Goal: Find specific page/section: Find specific page/section

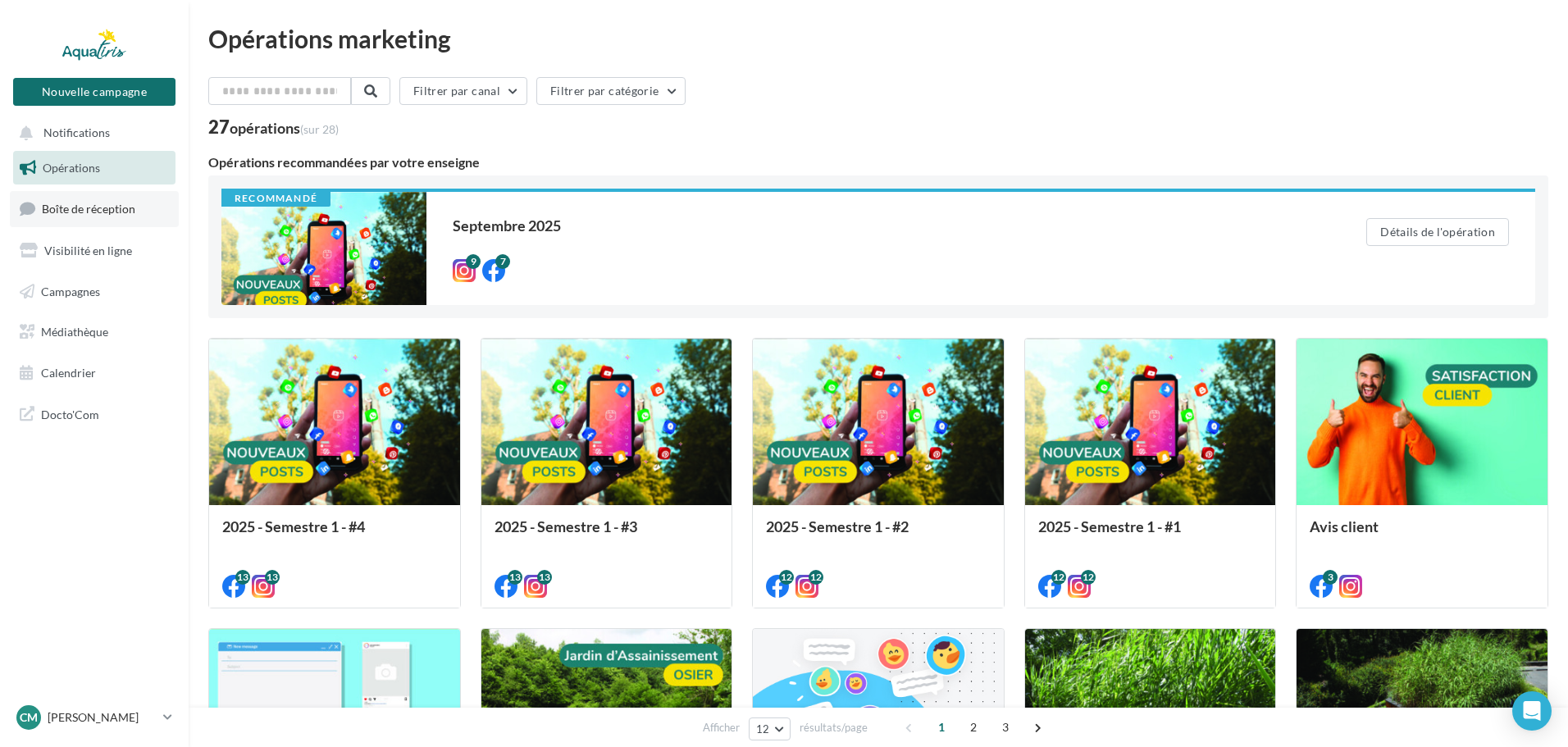
click at [95, 209] on span "Boîte de réception" at bounding box center [88, 208] width 94 height 14
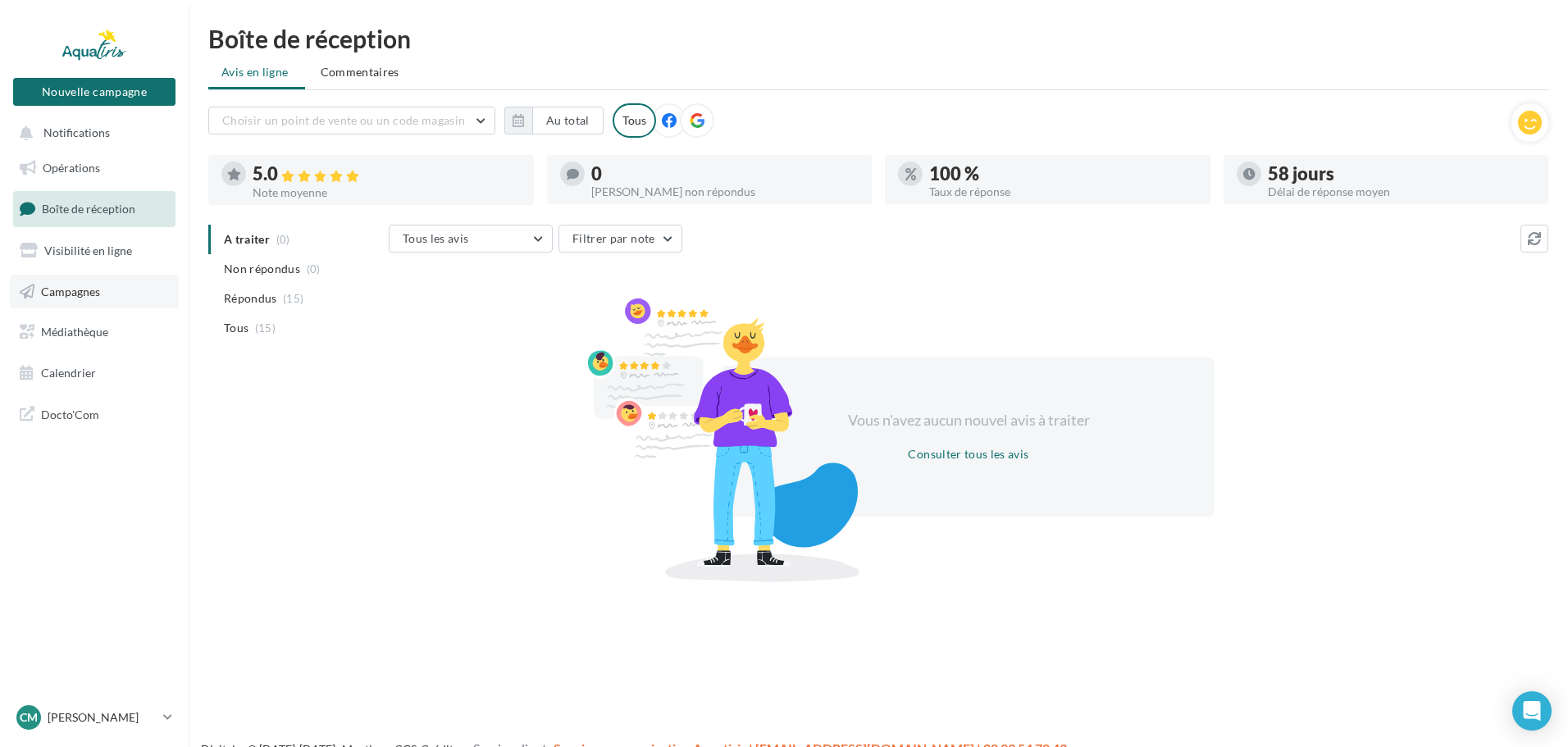
click at [96, 288] on span "Campagnes" at bounding box center [71, 290] width 59 height 14
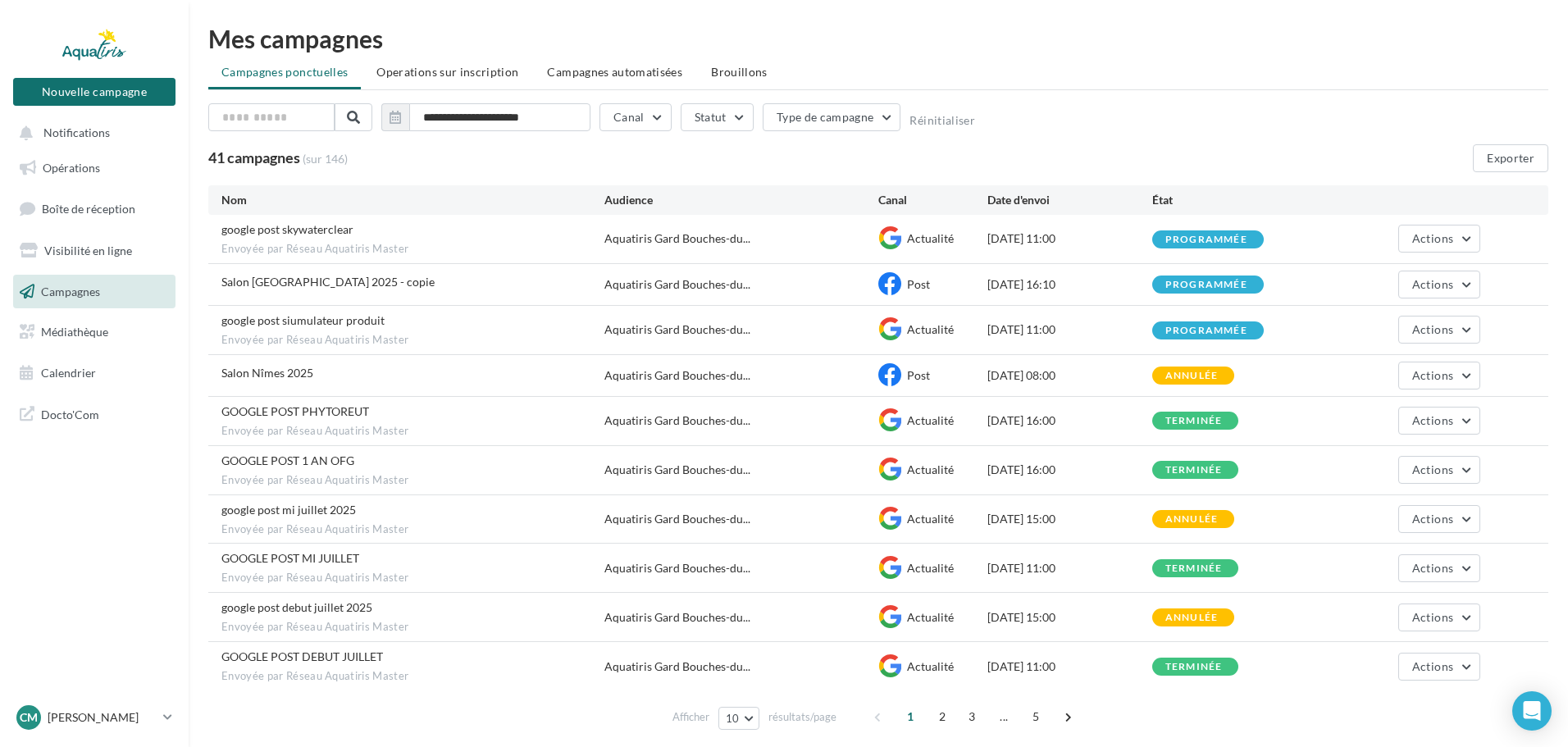
click at [1015, 339] on div "google post siumulateur produit Envoyée par Réseau Aquatiris Master Aquatiris G…" at bounding box center [878, 331] width 1340 height 49
click at [885, 328] on icon at bounding box center [889, 328] width 23 height 23
click at [722, 334] on span "Aquatiris Gard Bouches-du..." at bounding box center [677, 330] width 146 height 16
click at [1218, 328] on div "programmée" at bounding box center [1206, 331] width 82 height 11
click at [1469, 328] on button "Actions" at bounding box center [1438, 330] width 82 height 28
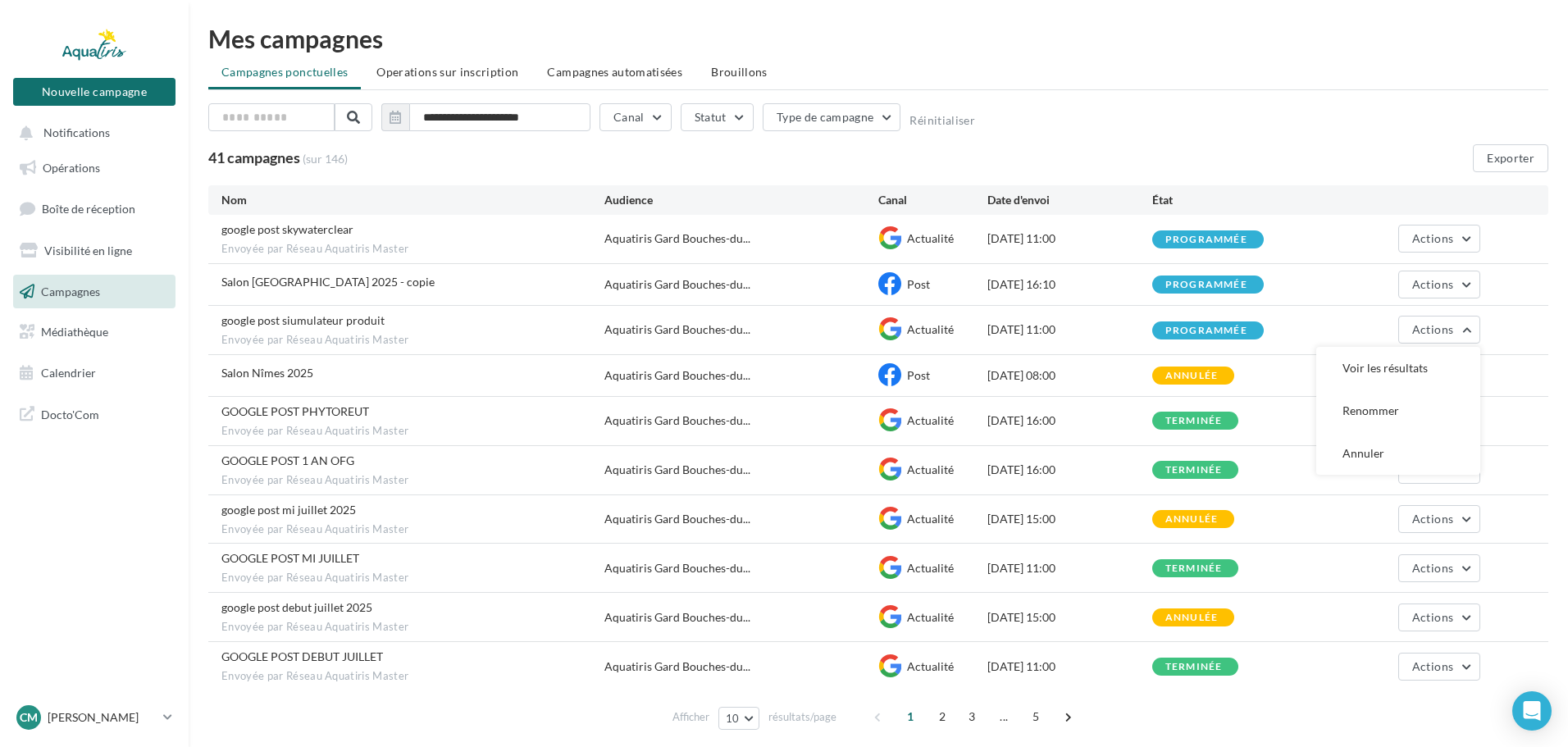
click at [1312, 319] on div "google post siumulateur produit Envoyée par Réseau Aquatiris Master Aquatiris G…" at bounding box center [878, 331] width 1340 height 49
click at [1216, 328] on div "programmée" at bounding box center [1206, 331] width 82 height 11
drag, startPoint x: 892, startPoint y: 323, endPoint x: 844, endPoint y: 317, distance: 48.4
click at [844, 317] on div "google post siumulateur produit Envoyée par Réseau Aquatiris Master Aquatiris G…" at bounding box center [878, 331] width 1340 height 49
